Goal: Task Accomplishment & Management: Manage account settings

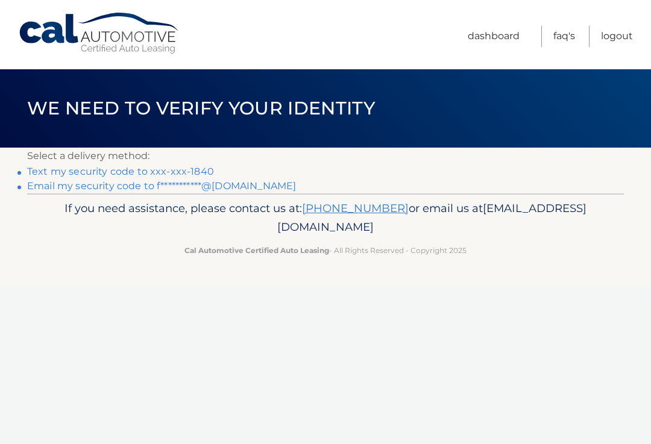
click at [194, 171] on link "Text my security code to xxx-xxx-1840" at bounding box center [120, 171] width 187 height 11
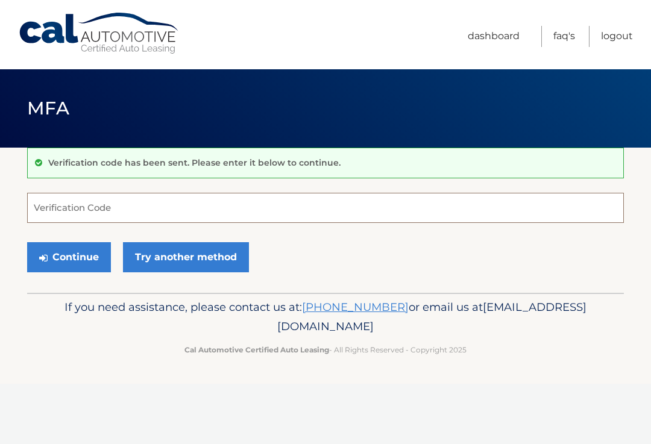
click at [48, 203] on input "Verification Code" at bounding box center [325, 208] width 597 height 30
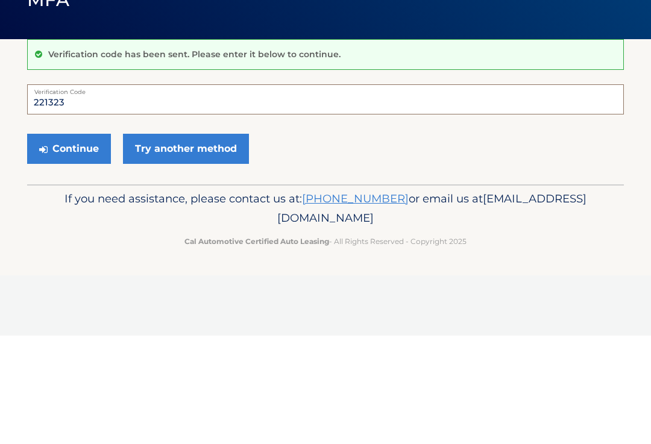
type input "221323"
click at [62, 242] on button "Continue" at bounding box center [69, 257] width 84 height 30
click at [55, 252] on button "Continue" at bounding box center [69, 257] width 84 height 30
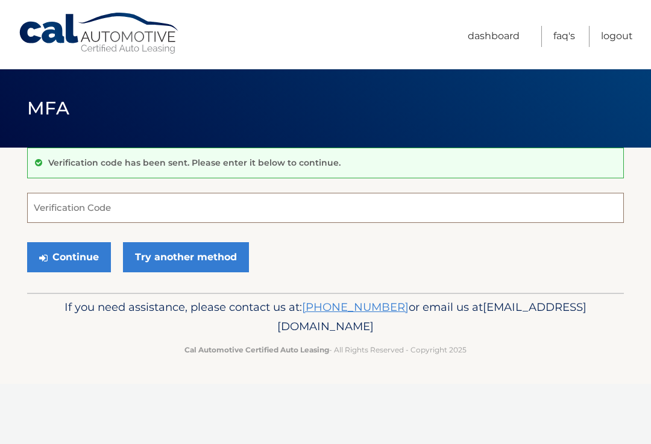
click at [52, 196] on input "Verification Code" at bounding box center [325, 208] width 597 height 30
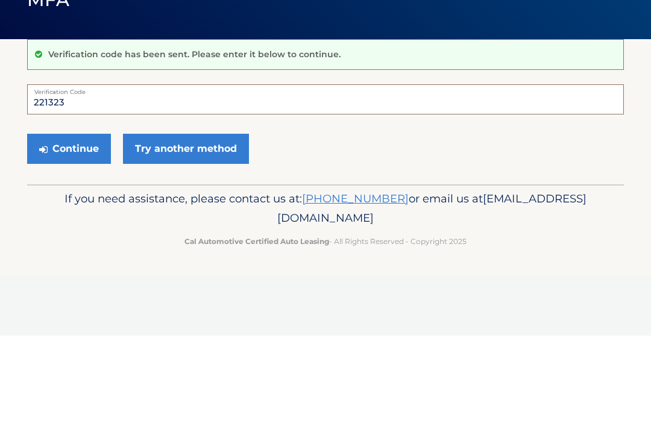
type input "221323"
click at [59, 242] on button "Continue" at bounding box center [69, 257] width 84 height 30
click at [60, 256] on button "Continue" at bounding box center [69, 257] width 84 height 30
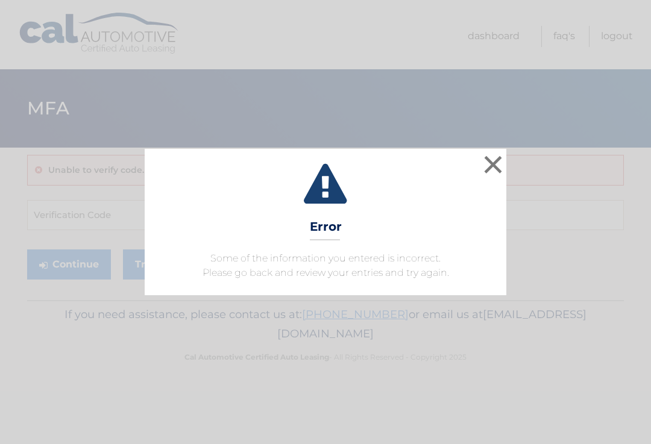
click at [490, 168] on button "×" at bounding box center [493, 165] width 24 height 24
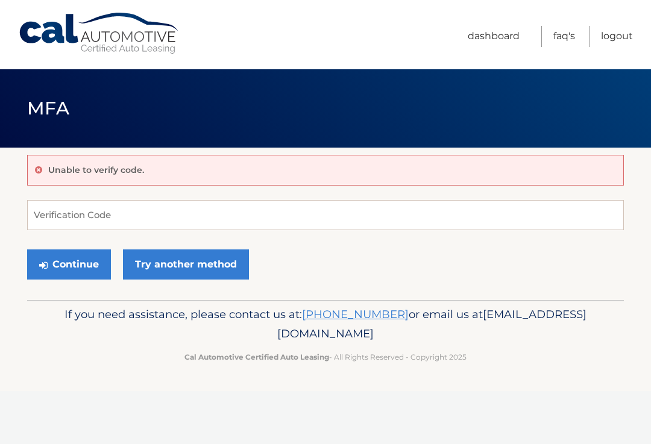
click at [619, 36] on link "Logout" at bounding box center [617, 36] width 32 height 21
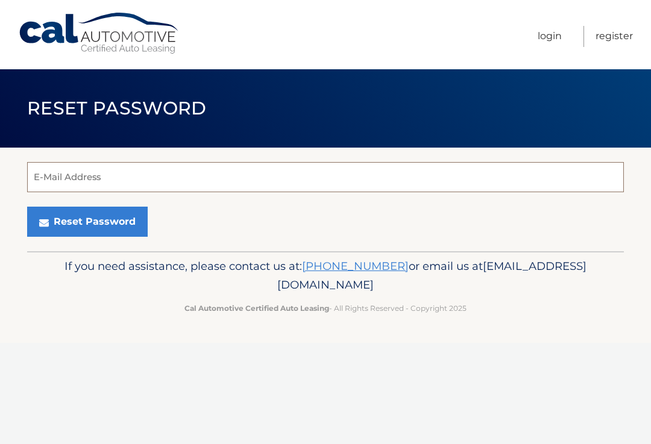
click at [68, 177] on input "E-Mail Address" at bounding box center [325, 177] width 597 height 30
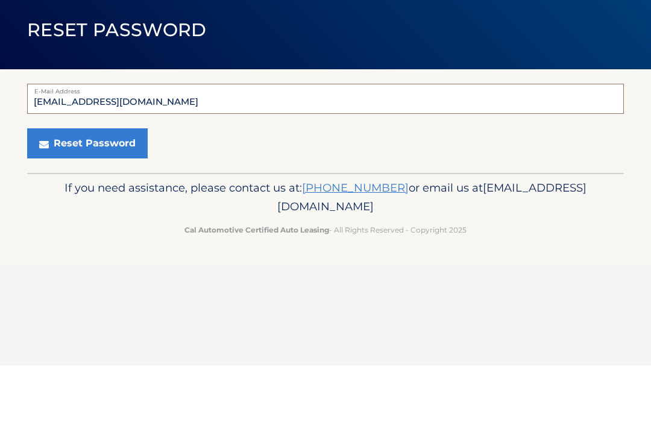
type input "Fisher3rickm@gmail.com"
click at [86, 207] on button "Reset Password" at bounding box center [87, 222] width 121 height 30
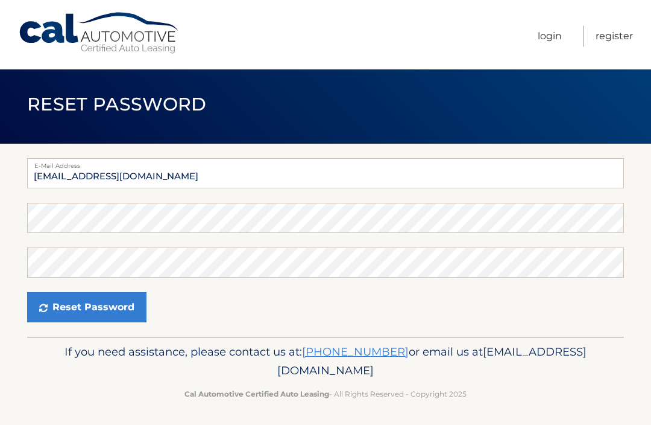
scroll to position [7, 0]
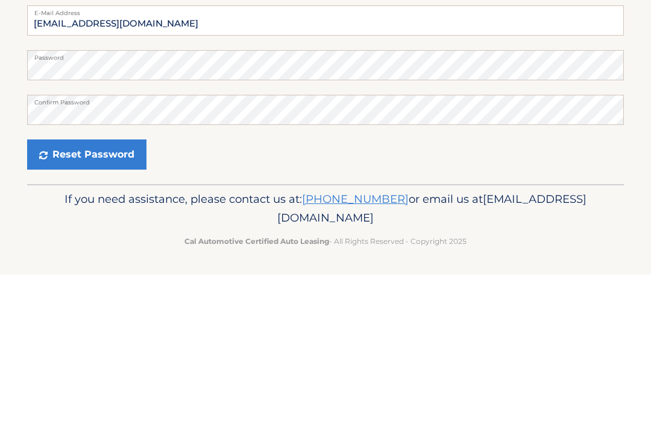
click at [52, 289] on button "Reset Password" at bounding box center [86, 304] width 119 height 30
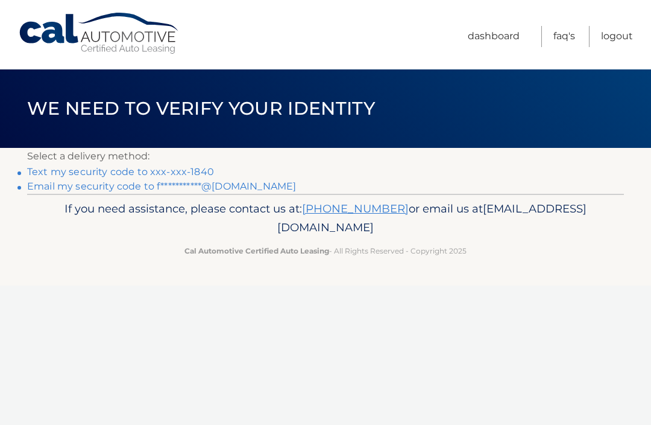
click at [494, 38] on link "Dashboard" at bounding box center [494, 36] width 52 height 21
click at [494, 36] on link "Dashboard" at bounding box center [494, 36] width 52 height 21
click at [94, 169] on link "Text my security code to xxx-xxx-1840" at bounding box center [120, 171] width 187 height 11
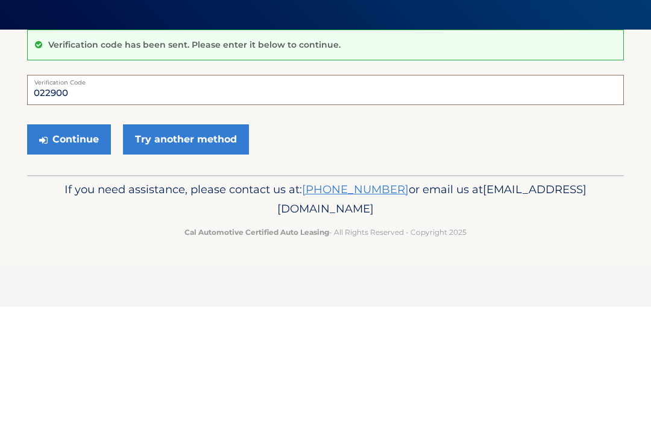
type input "022900"
click at [77, 242] on button "Continue" at bounding box center [69, 257] width 84 height 30
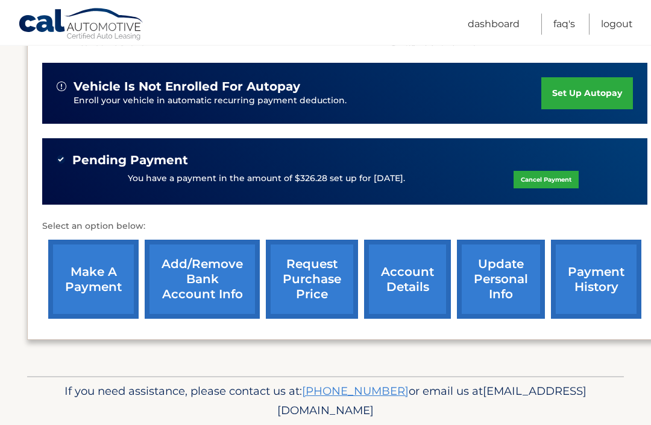
scroll to position [286, 0]
click at [498, 279] on link "update personal info" at bounding box center [501, 279] width 88 height 79
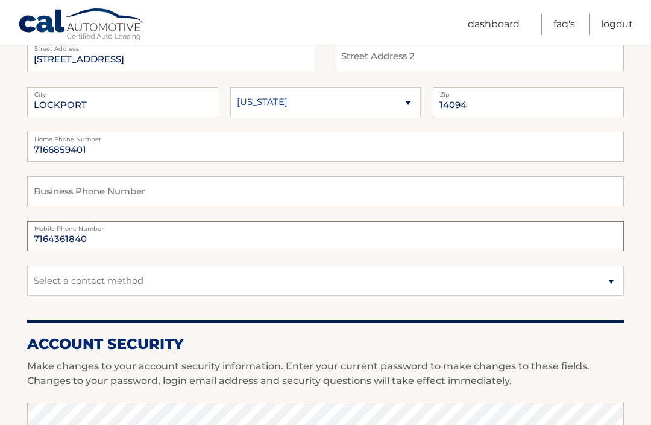
click at [114, 239] on input "7164361840" at bounding box center [325, 236] width 597 height 30
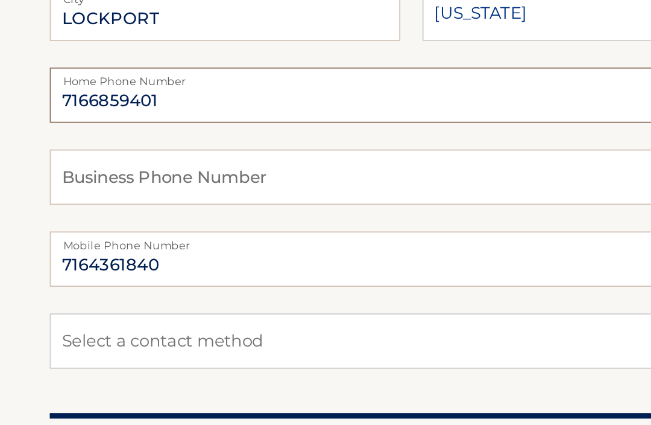
click at [103, 132] on input "7166859401" at bounding box center [325, 147] width 597 height 30
type input "7"
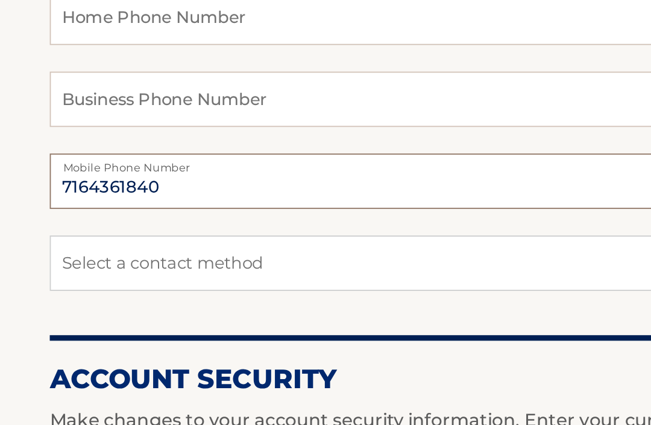
click at [107, 221] on input "7164361840" at bounding box center [325, 236] width 597 height 30
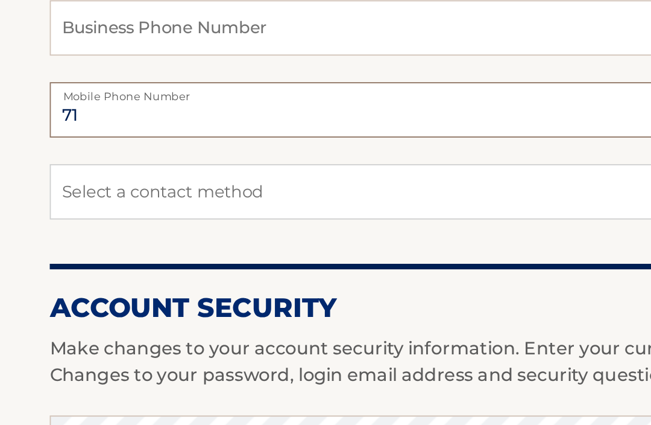
type input "7"
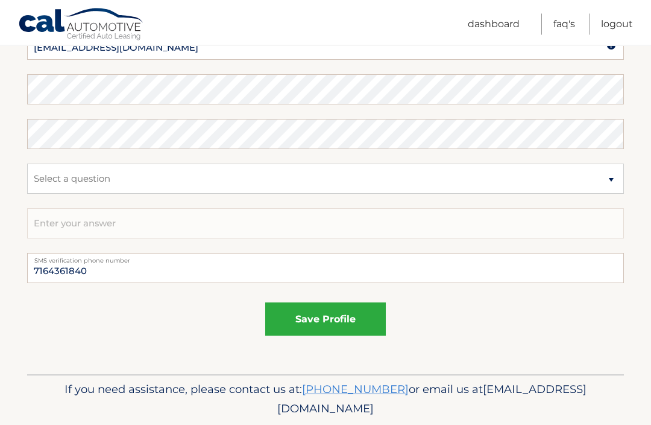
scroll to position [651, 0]
type input "7168638647"
click at [124, 278] on input "7164361840" at bounding box center [325, 268] width 597 height 30
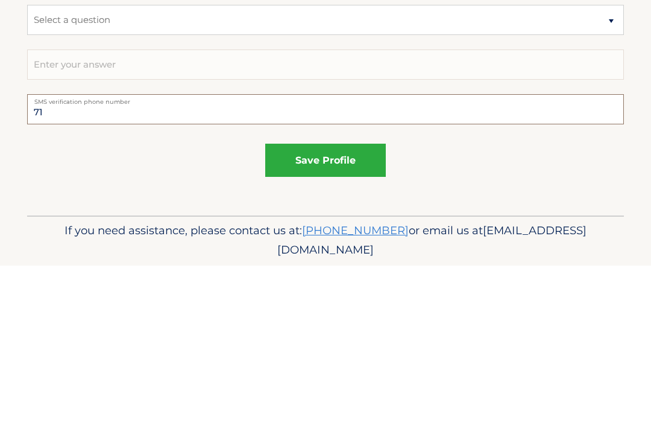
type input "7"
type input "7168638647"
click at [301, 303] on button "save profile" at bounding box center [325, 319] width 121 height 33
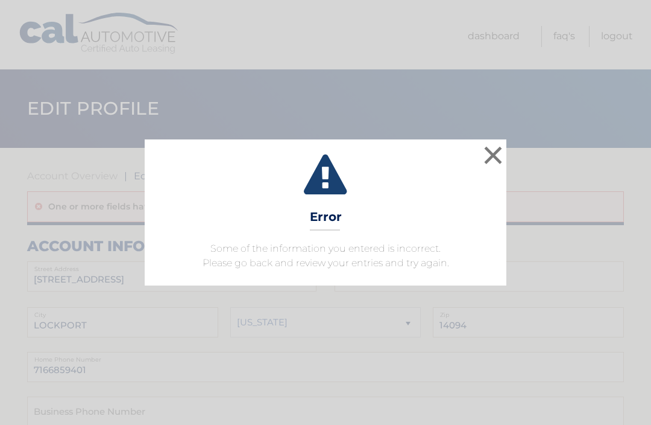
click at [491, 159] on button "×" at bounding box center [493, 155] width 24 height 24
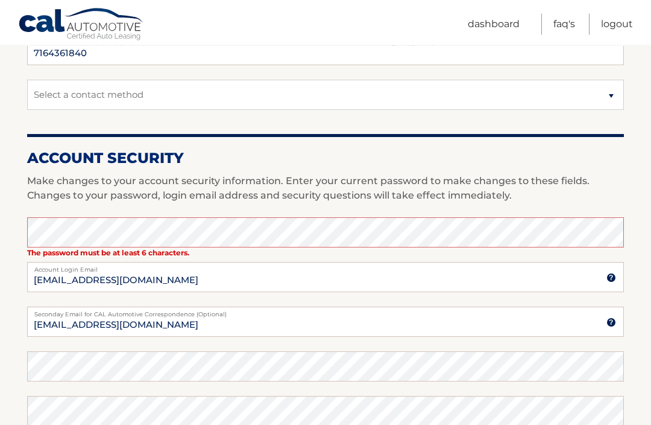
scroll to position [406, 0]
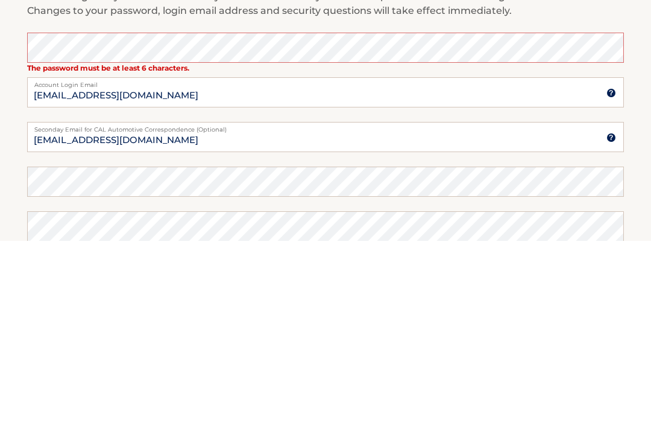
click at [1, 77] on section "Account Overview | Edit Profile One or more fields have an error. account infor…" at bounding box center [325, 196] width 651 height 909
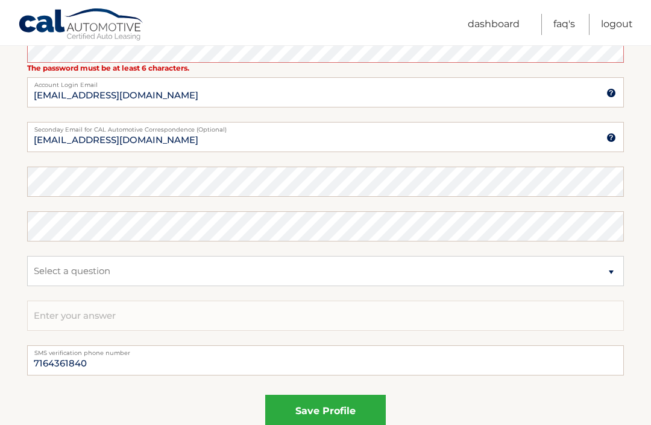
click at [0, 77] on section "Account Overview | Edit Profile One or more fields have an error. account infor…" at bounding box center [325, 11] width 651 height 909
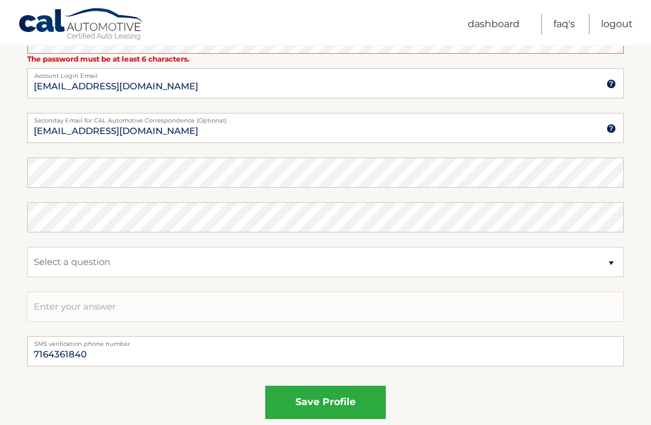
scroll to position [599, 0]
click at [286, 407] on button "save profile" at bounding box center [325, 401] width 121 height 33
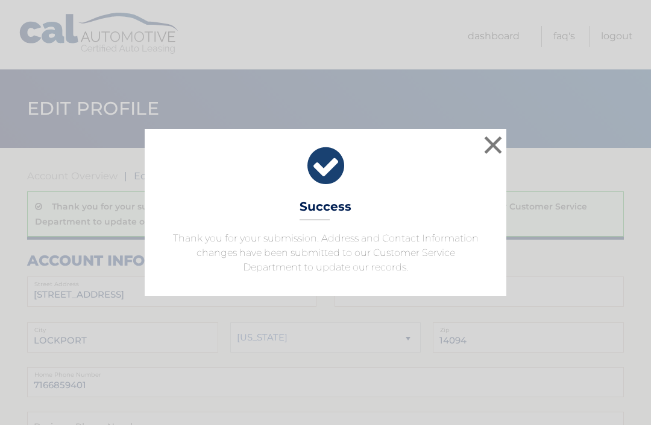
click at [493, 140] on button "×" at bounding box center [493, 145] width 24 height 24
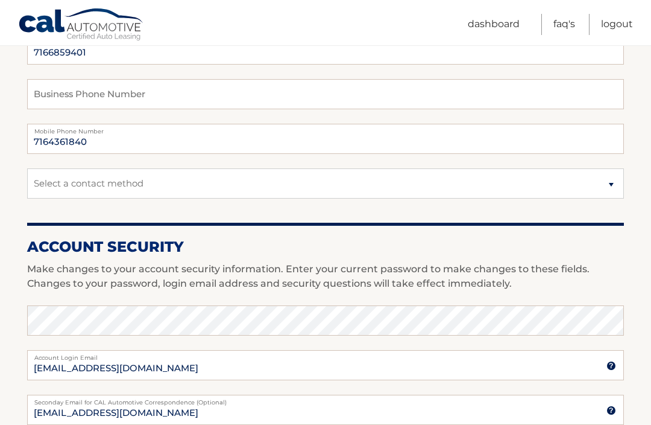
scroll to position [274, 0]
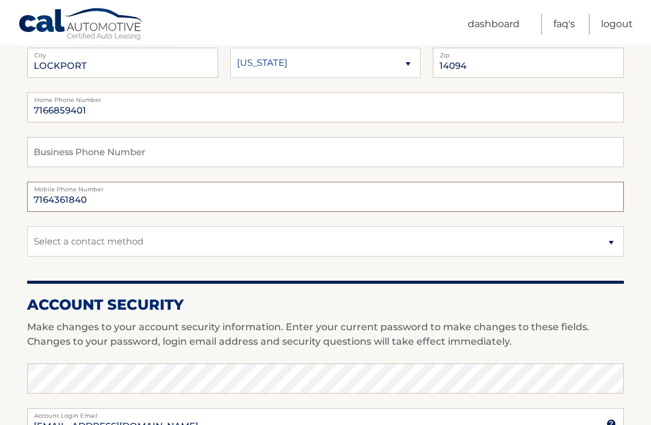
click at [109, 197] on input "7164361840" at bounding box center [325, 197] width 597 height 30
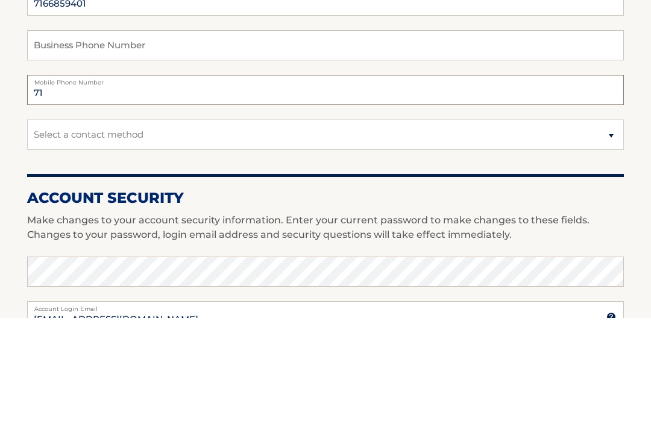
type input "7"
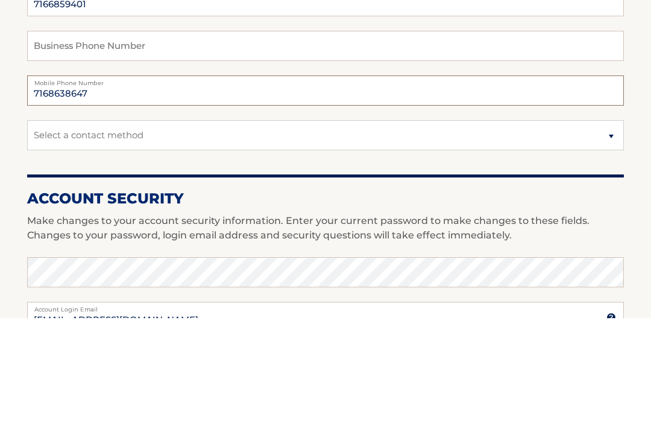
type input "7168638647"
click at [60, 227] on select "Select a contact method Mobile Home" at bounding box center [325, 242] width 597 height 30
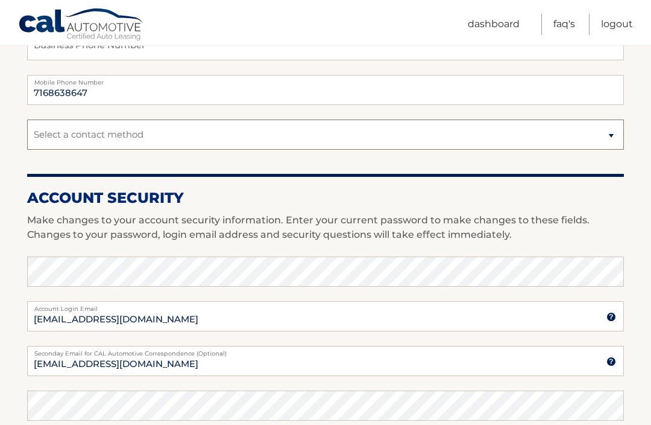
select select "1"
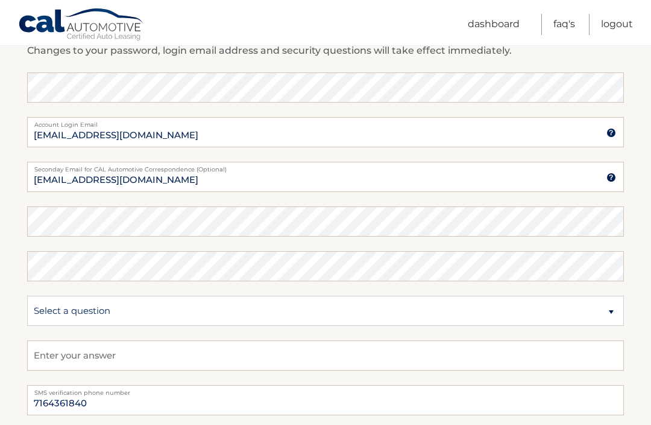
scroll to position [564, 0]
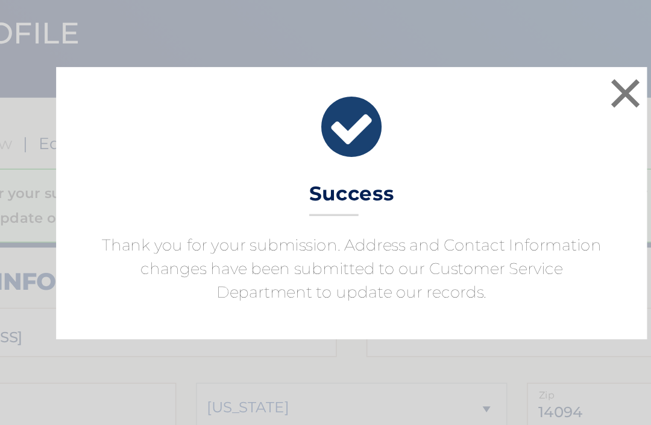
click at [481, 133] on button "×" at bounding box center [493, 145] width 24 height 24
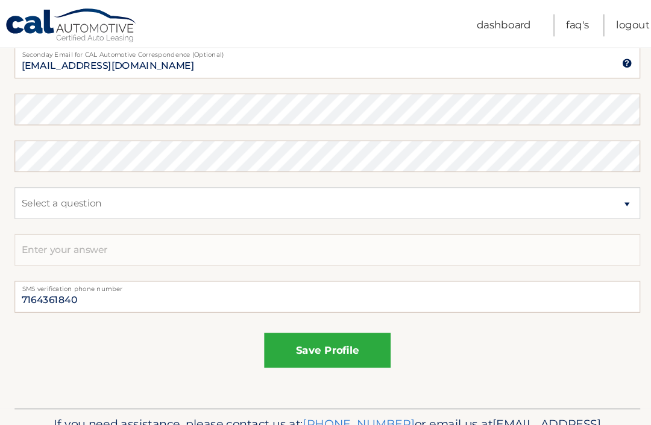
scroll to position [683, 0]
click at [92, 282] on input "7164361840" at bounding box center [325, 282] width 597 height 30
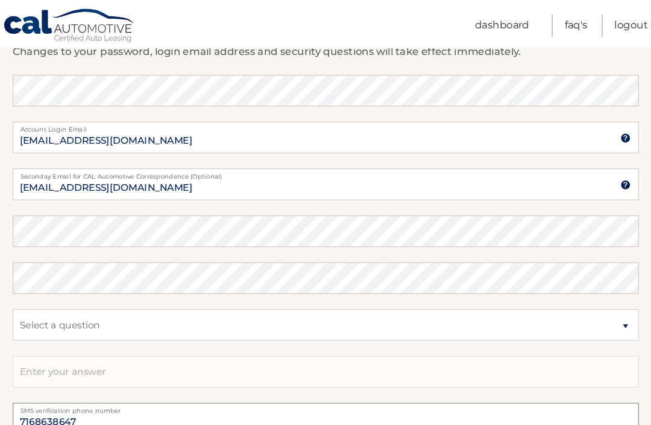
scroll to position [564, 0]
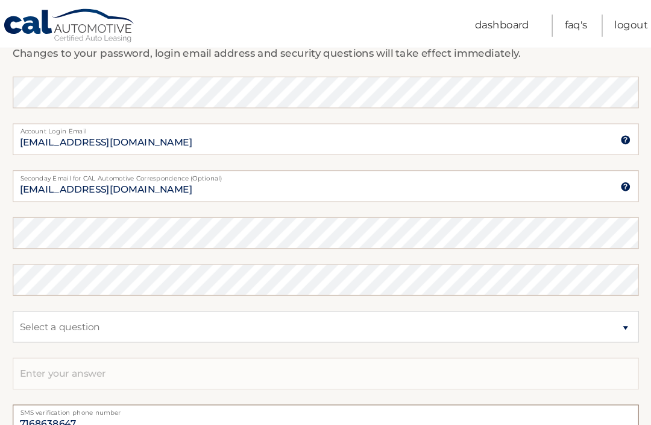
type input "7168638647"
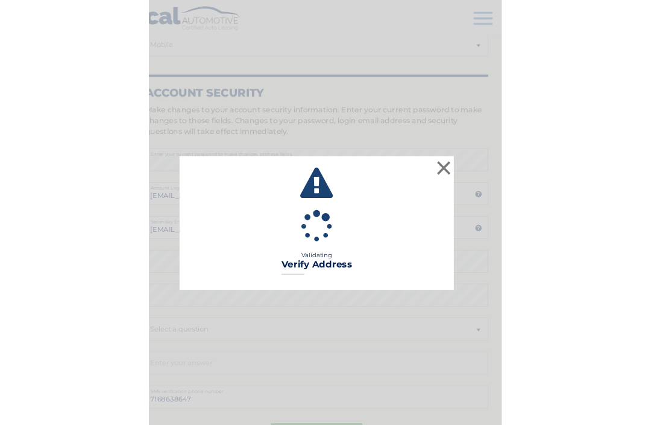
scroll to position [544, 0]
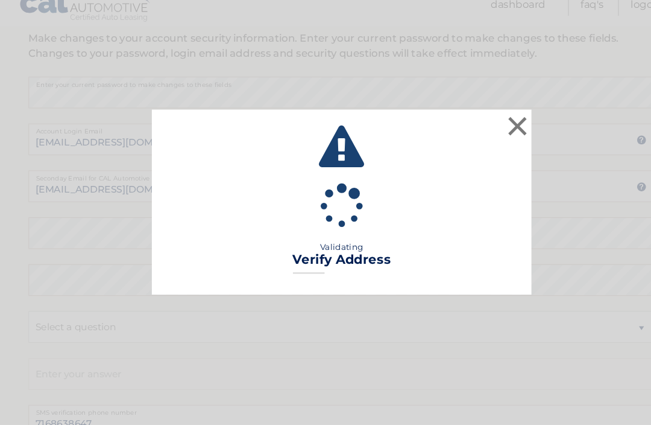
click at [488, 128] on button "×" at bounding box center [493, 140] width 24 height 24
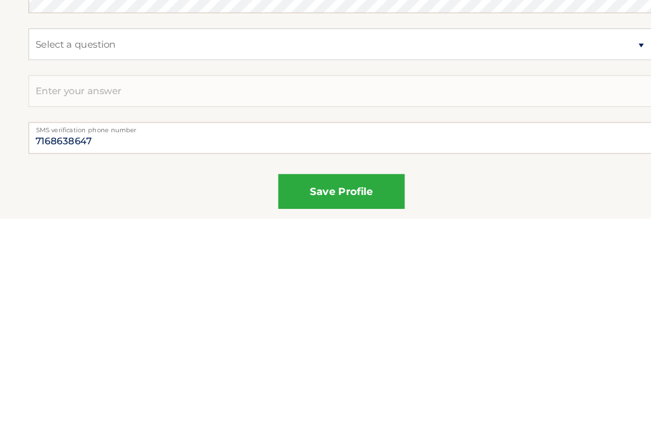
scroll to position [617, 0]
click at [298, 382] on button "save profile" at bounding box center [325, 398] width 121 height 33
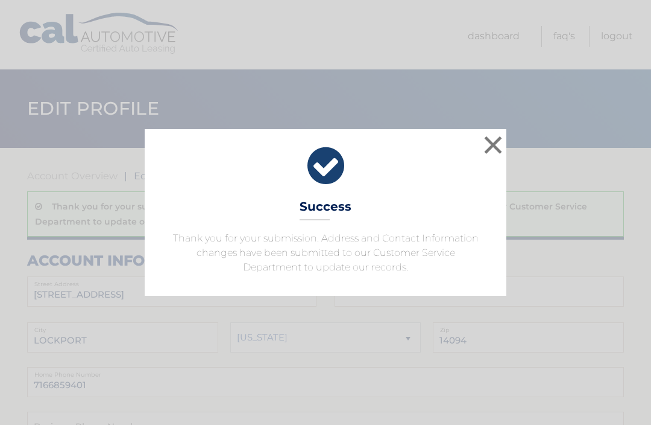
click at [498, 148] on button "×" at bounding box center [493, 145] width 24 height 24
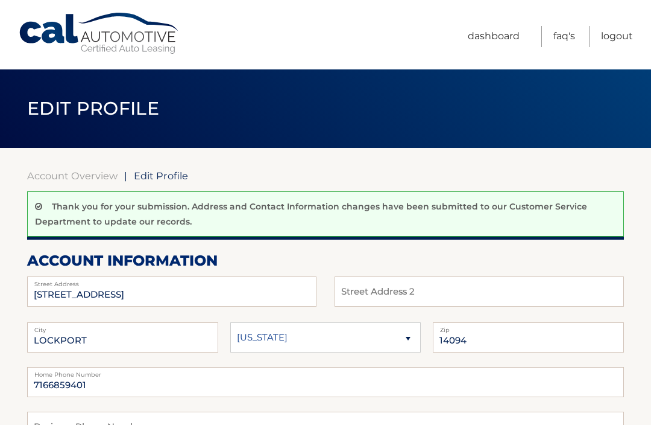
click at [621, 42] on link "Logout" at bounding box center [617, 36] width 32 height 21
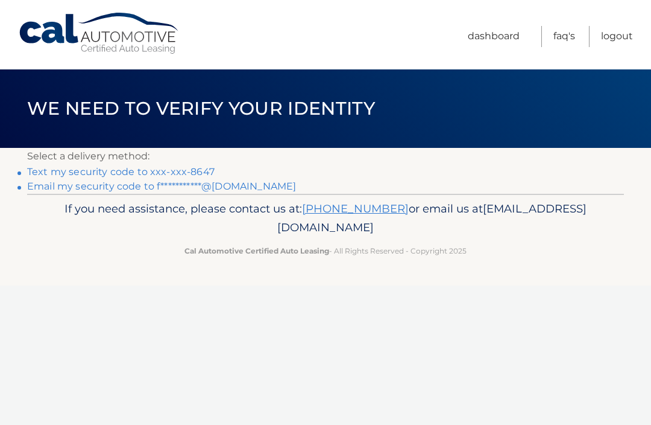
click at [616, 42] on link "Logout" at bounding box center [617, 36] width 32 height 21
click at [617, 39] on link "Logout" at bounding box center [617, 36] width 32 height 21
click at [615, 40] on link "Logout" at bounding box center [617, 36] width 32 height 21
